Goal: Task Accomplishment & Management: Use online tool/utility

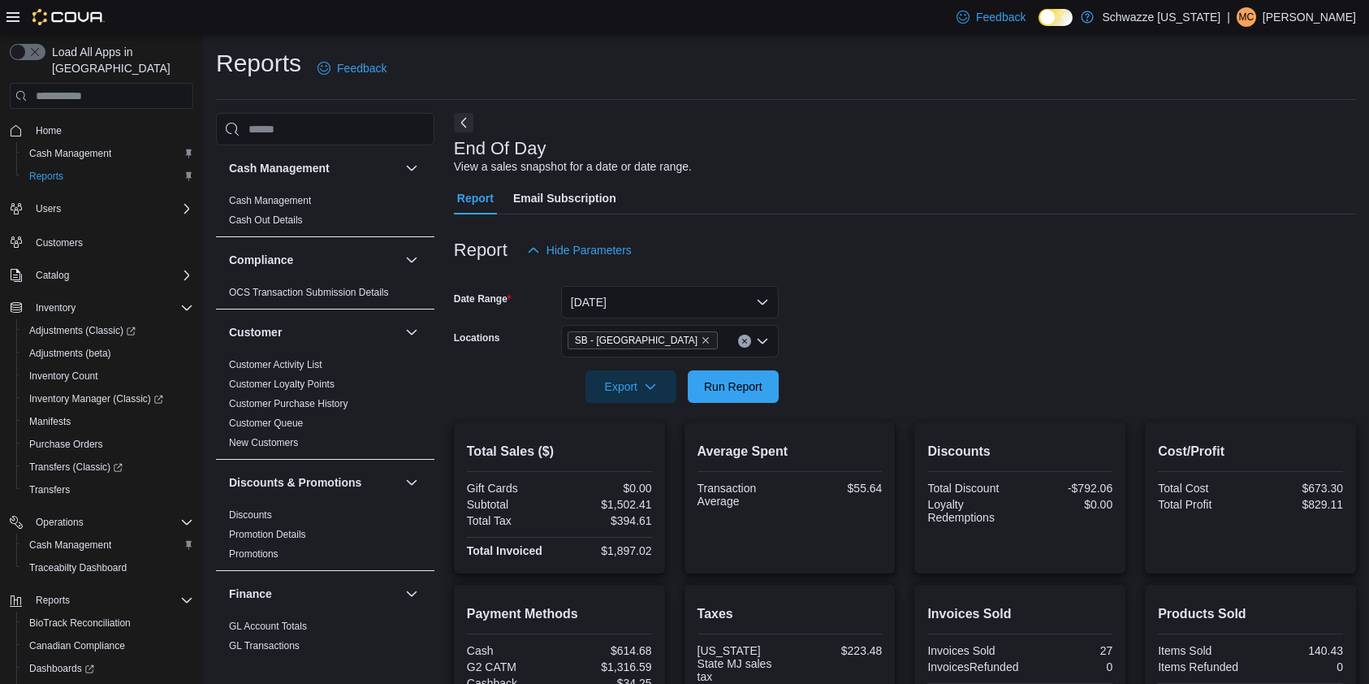
click at [740, 378] on span "Run Report" at bounding box center [733, 386] width 58 height 16
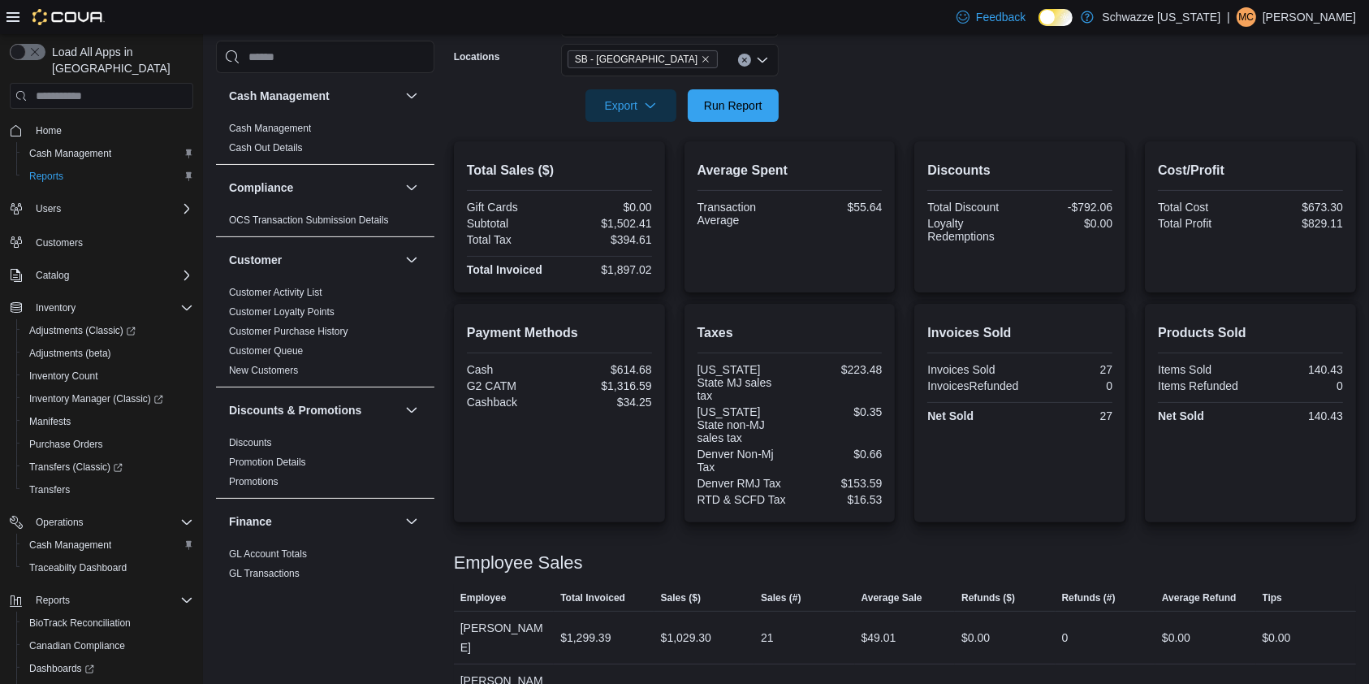
scroll to position [835, 0]
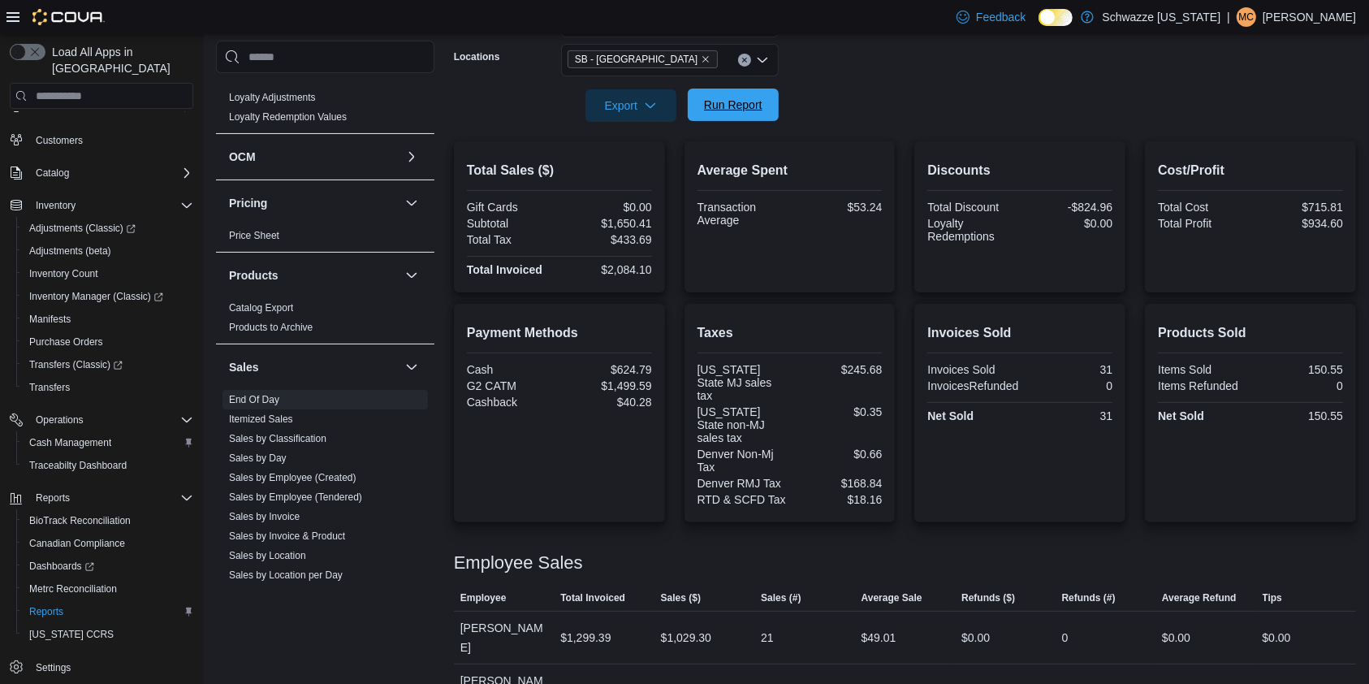
click at [730, 102] on span "Run Report" at bounding box center [733, 105] width 58 height 16
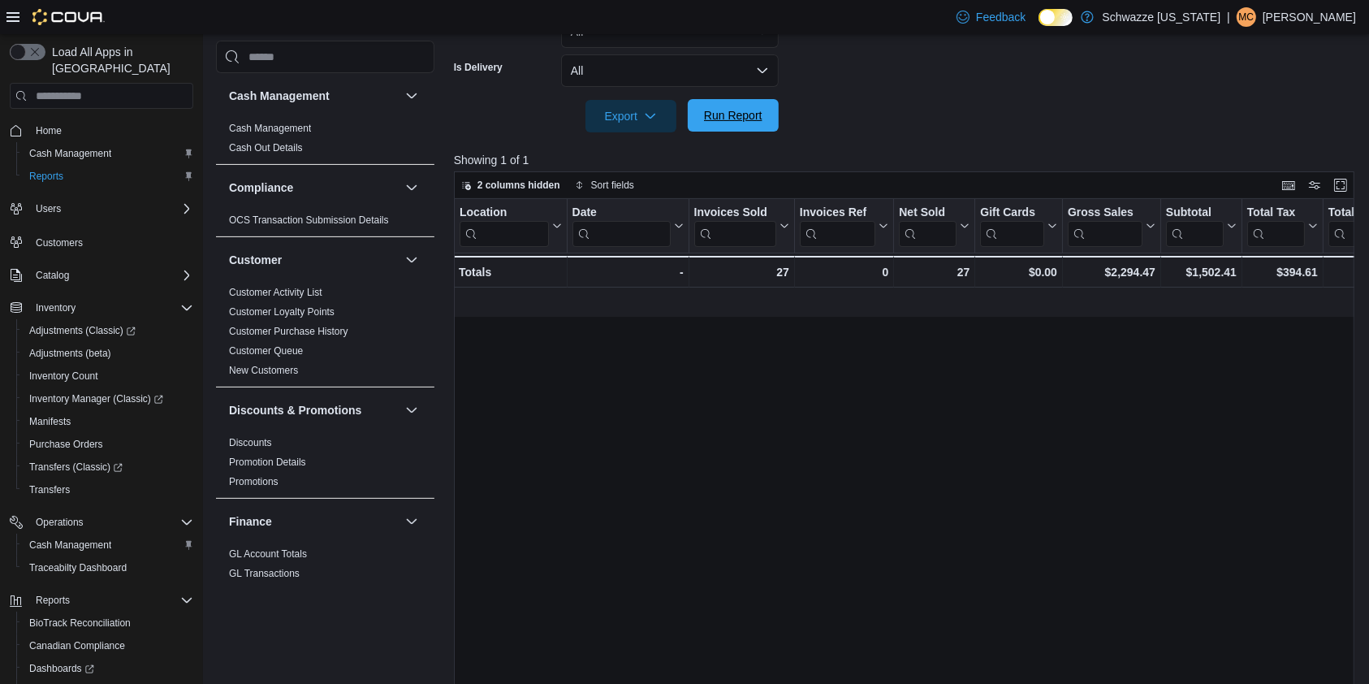
scroll to position [0, 1085]
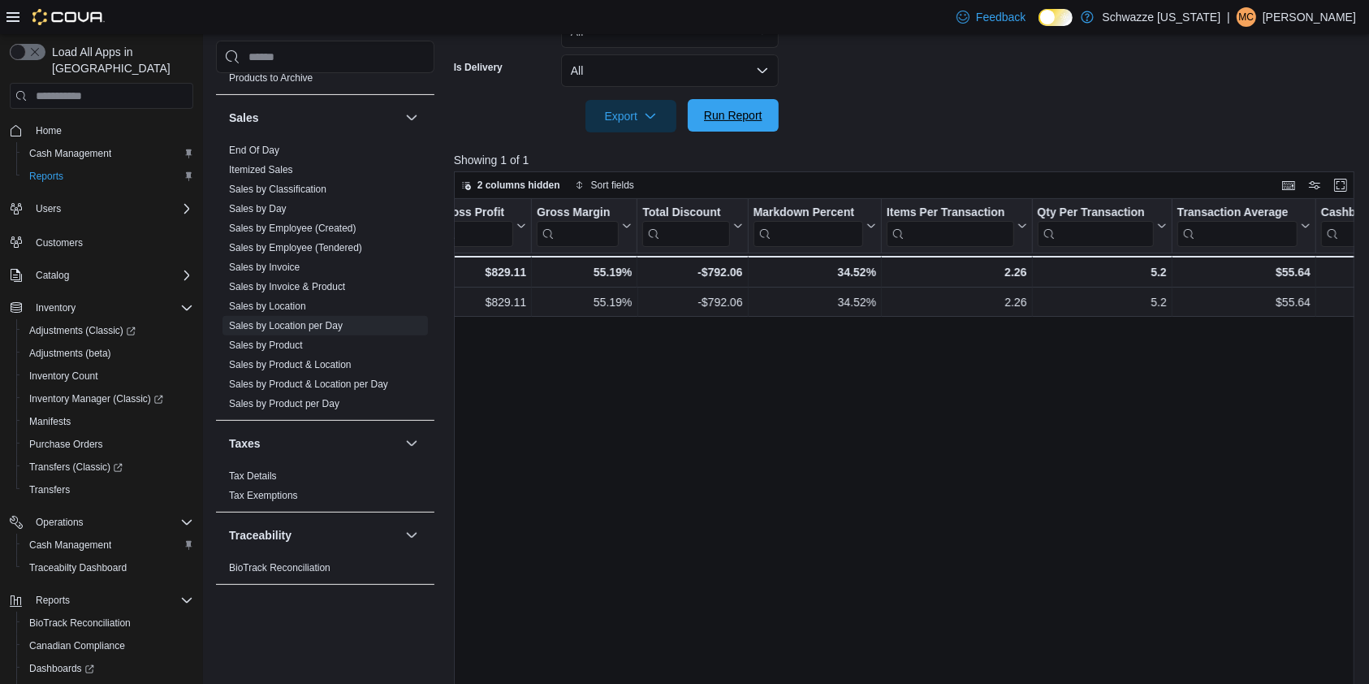
click at [756, 105] on span "Run Report" at bounding box center [733, 115] width 71 height 32
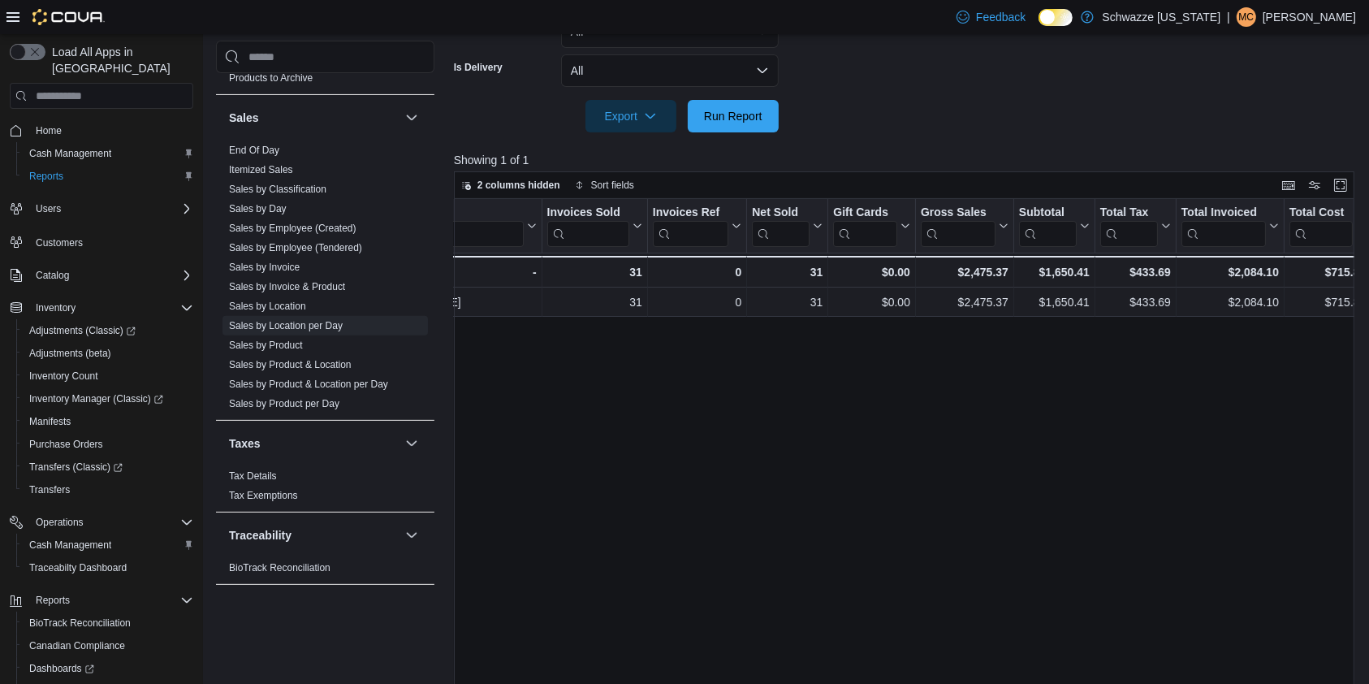
scroll to position [0, 0]
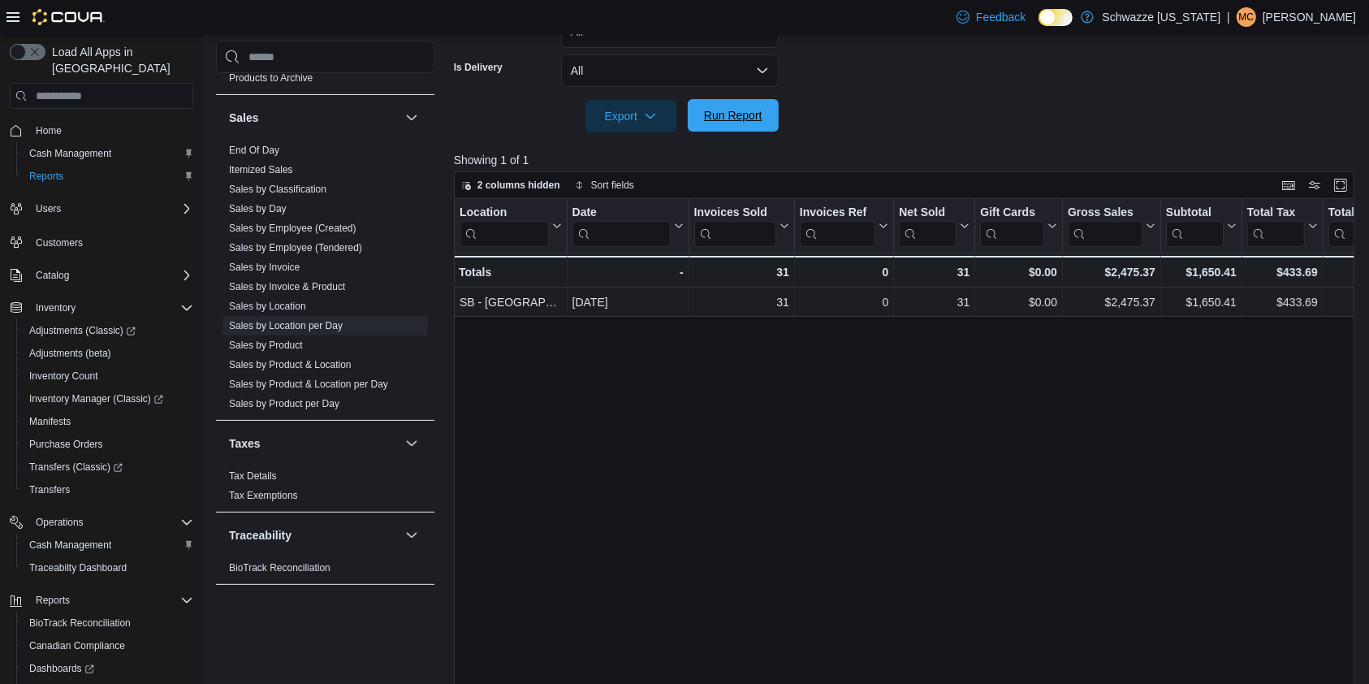
click at [739, 114] on span "Run Report" at bounding box center [733, 115] width 58 height 16
drag, startPoint x: 717, startPoint y: 321, endPoint x: 701, endPoint y: 322, distance: 16.3
click at [701, 322] on div "Location Click to view column header actions Date Click to view column header a…" at bounding box center [909, 459] width 910 height 520
